Goal: Check status: Check status

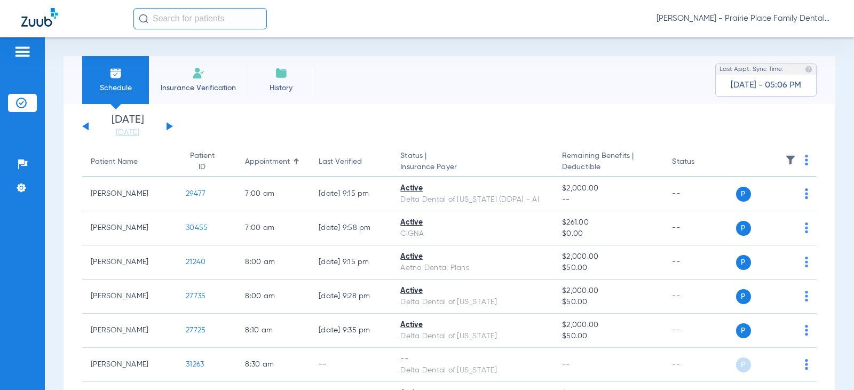
click at [165, 126] on div "[DATE] [DATE] [DATE] [DATE] [DATE] [DATE] [DATE] [DATE] [DATE] [DATE] [DATE] [D…" at bounding box center [127, 126] width 91 height 23
click at [170, 126] on button at bounding box center [170, 126] width 6 height 8
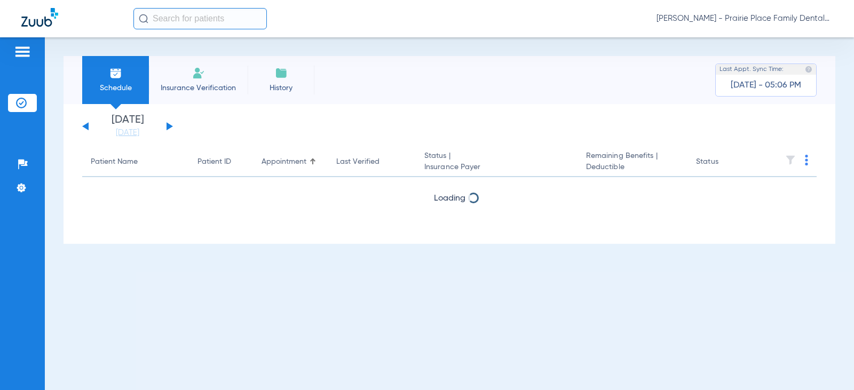
click at [170, 126] on button at bounding box center [170, 126] width 6 height 8
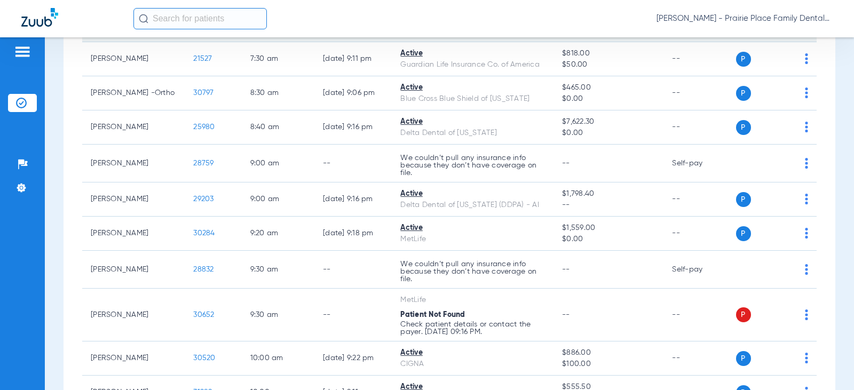
scroll to position [77, 0]
